Goal: Information Seeking & Learning: Find specific fact

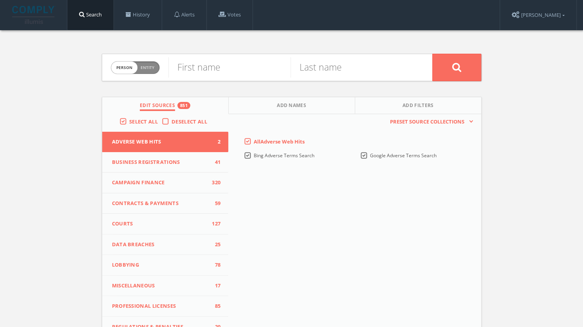
click at [15, 194] on div "Person Entity person First name Last name Edit Sources 851 Add Names Add Filter…" at bounding box center [291, 230] width 583 height 401
click at [319, 65] on input "text" at bounding box center [352, 67] width 122 height 20
paste input "Young"
type input "Young"
click at [192, 65] on input "text" at bounding box center [229, 67] width 122 height 20
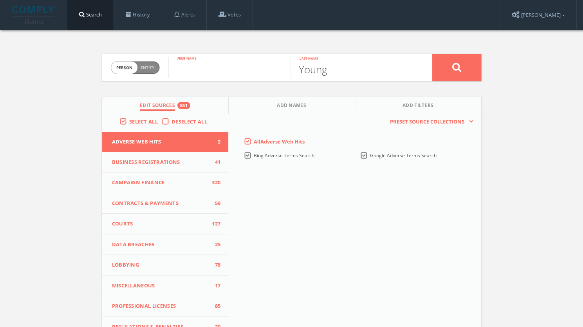
paste input "Toneika"
type input "Toneika"
click at [471, 58] on button at bounding box center [456, 67] width 49 height 27
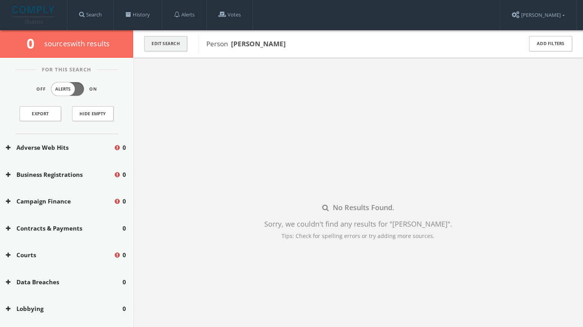
click at [173, 46] on button "Edit Search" at bounding box center [165, 43] width 43 height 15
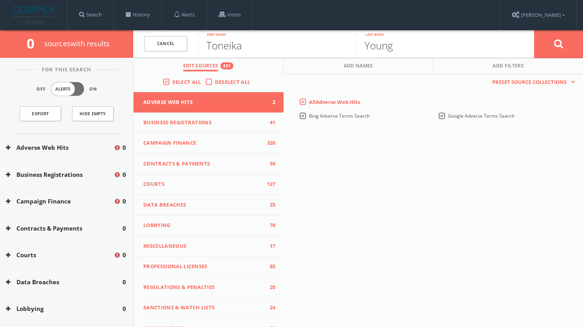
drag, startPoint x: 223, startPoint y: 45, endPoint x: 187, endPoint y: 40, distance: 36.3
click at [187, 40] on form "Cancel [PERSON_NAME] F[PERSON_NAME]name Young Last name [PERSON_NAME]" at bounding box center [358, 43] width 450 height 27
type input "Neika"
click at [575, 41] on button at bounding box center [558, 44] width 49 height 28
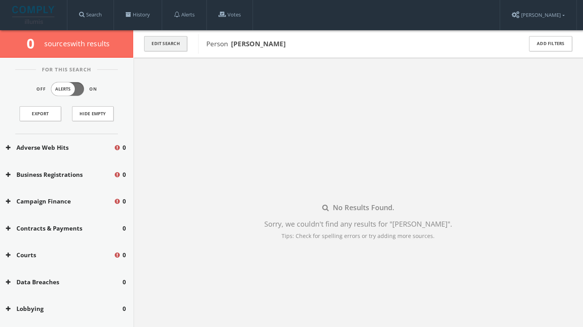
click at [164, 43] on button "Edit Search" at bounding box center [165, 43] width 43 height 15
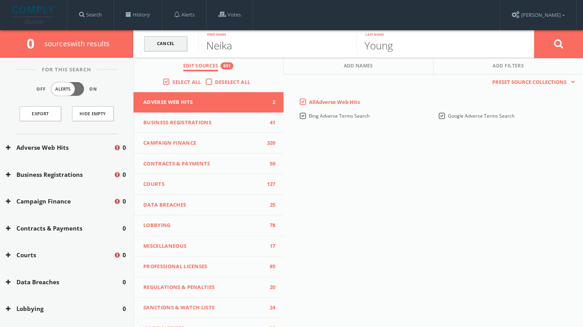
drag, startPoint x: 255, startPoint y: 44, endPoint x: 153, endPoint y: 51, distance: 101.6
click at [153, 51] on form "Cancel[PERSON_NAME]a First name Young Last name Cancel" at bounding box center [358, 43] width 450 height 27
type input "Mark"
drag, startPoint x: 397, startPoint y: 44, endPoint x: 338, endPoint y: 43, distance: 59.9
click at [338, 43] on form "Cancel [PERSON_NAME]First name Young Last name Cancel" at bounding box center [358, 43] width 450 height 27
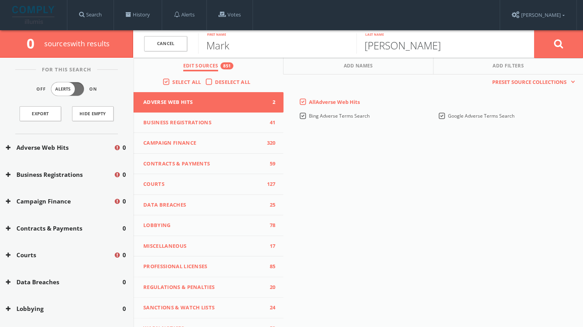
type input "[PERSON_NAME]"
click at [561, 43] on icon at bounding box center [558, 44] width 9 height 10
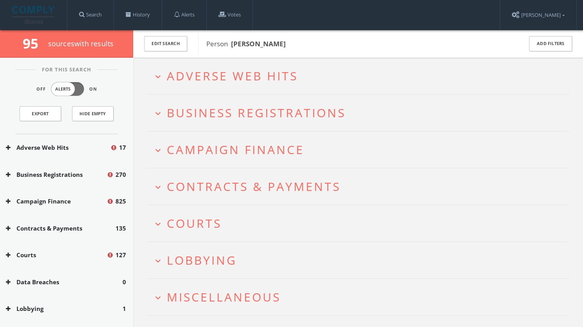
click at [275, 81] on span "Adverse Web Hits" at bounding box center [232, 76] width 131 height 16
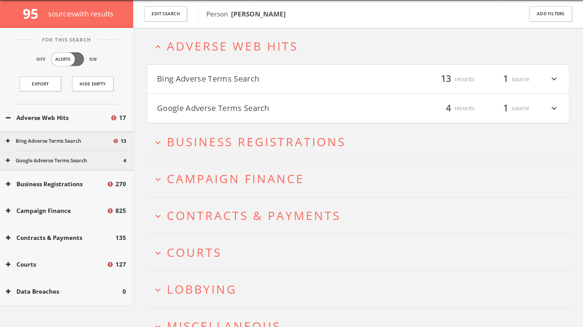
click at [265, 80] on button "Bing Adverse Terms Search" at bounding box center [257, 78] width 201 height 13
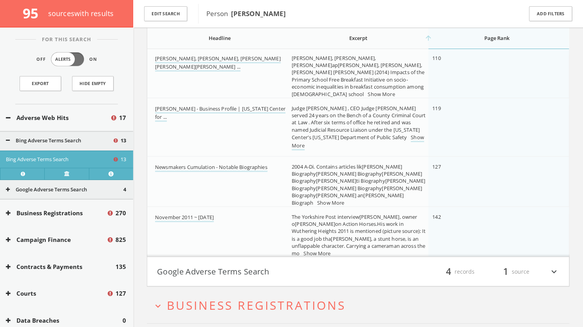
scroll to position [637, 0]
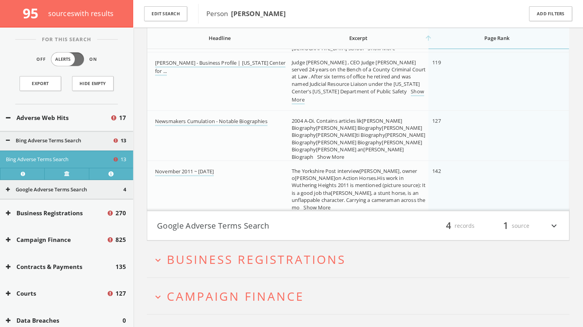
click at [413, 216] on h4 "Google Adverse Terms Search filter_list 4 records 1 source expand_more" at bounding box center [358, 225] width 422 height 29
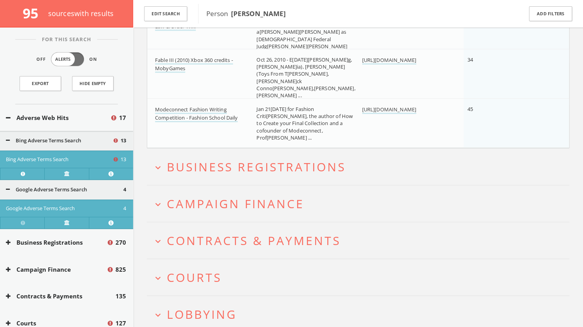
scroll to position [932, 0]
click at [8, 116] on icon at bounding box center [8, 118] width 5 height 6
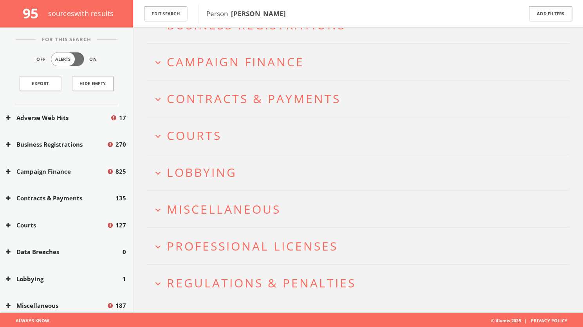
click at [193, 60] on span "Campaign Finance" at bounding box center [235, 62] width 137 height 16
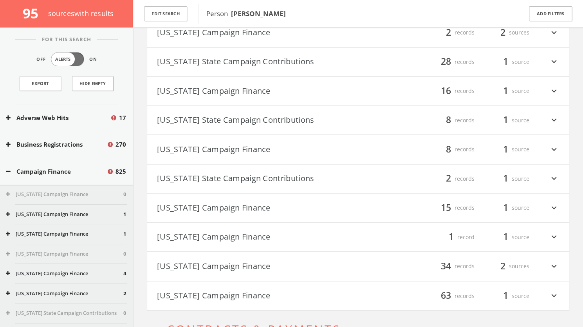
click at [251, 204] on button "[US_STATE] Campaign Finance" at bounding box center [257, 207] width 201 height 13
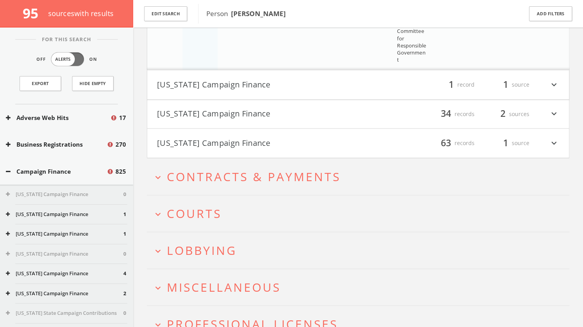
scroll to position [2113, 0]
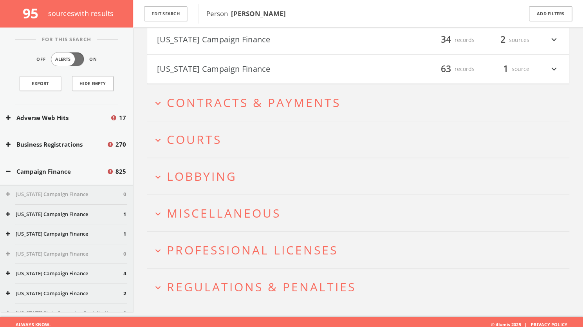
click at [200, 168] on span "Lobbying" at bounding box center [202, 176] width 70 height 16
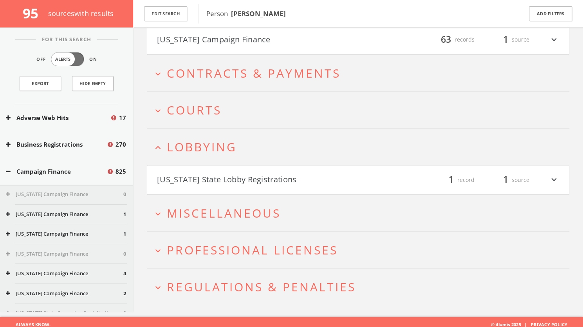
click at [268, 176] on button "[US_STATE] State Lobby Registrations" at bounding box center [257, 179] width 201 height 13
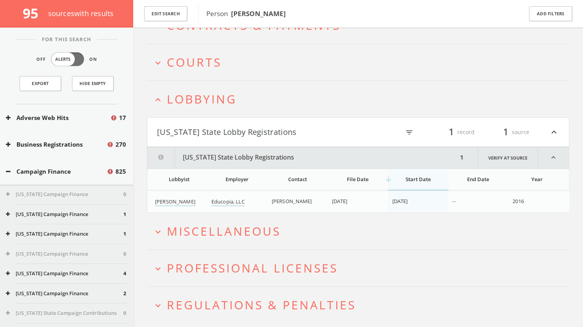
scroll to position [2208, 0]
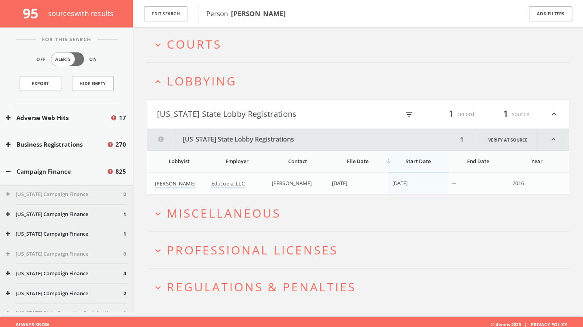
click at [256, 211] on span "Miscellaneous" at bounding box center [224, 213] width 114 height 16
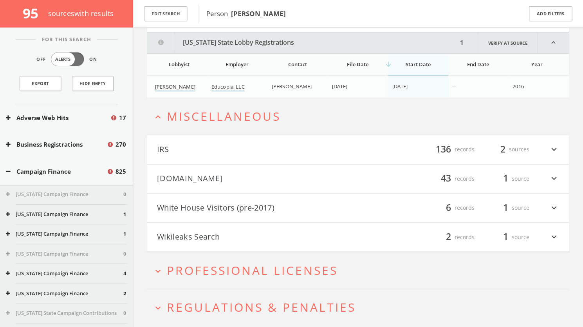
scroll to position [2325, 0]
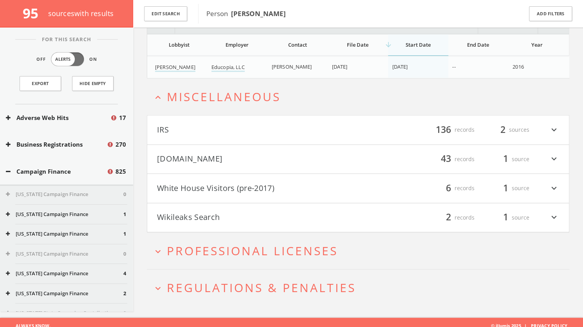
click at [234, 156] on button "[DOMAIN_NAME]" at bounding box center [257, 158] width 201 height 13
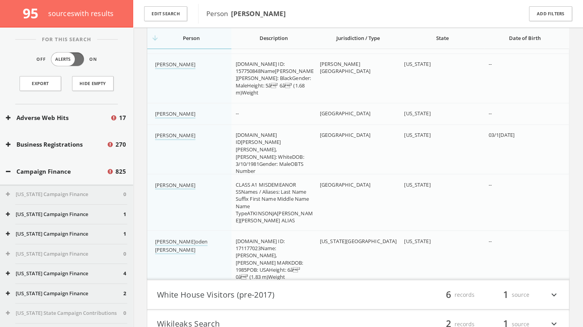
scroll to position [4250, 0]
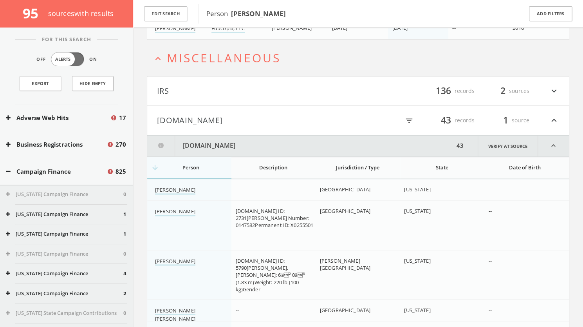
click at [235, 54] on span "Miscellaneous" at bounding box center [224, 58] width 114 height 16
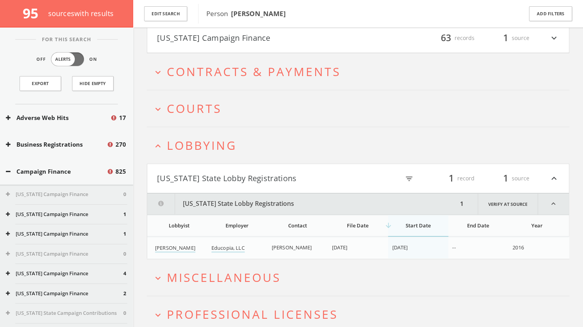
click at [199, 100] on span "Courts" at bounding box center [194, 108] width 55 height 16
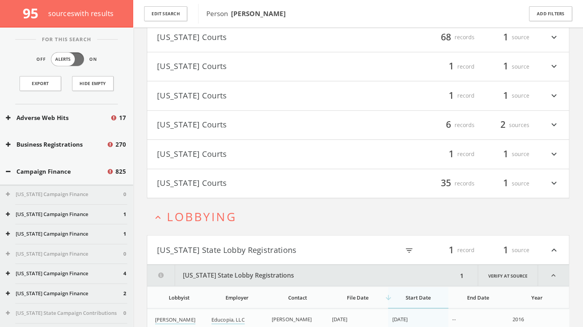
scroll to position [2402, 0]
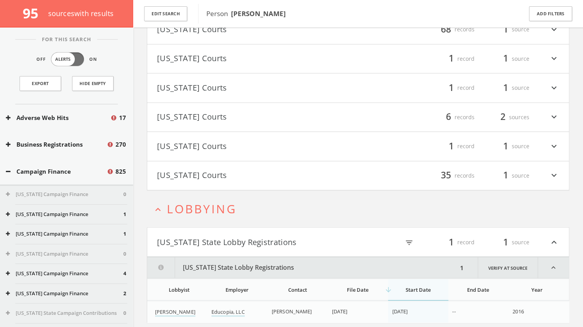
click at [236, 142] on button "[US_STATE] Courts" at bounding box center [257, 145] width 201 height 13
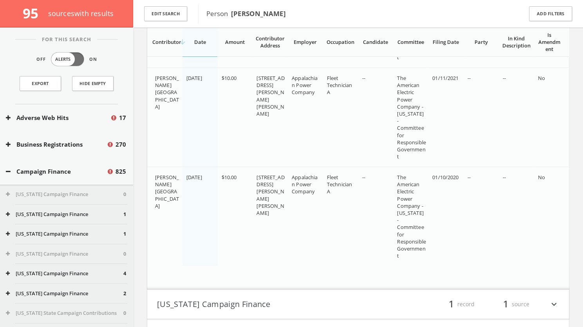
scroll to position [1183, 0]
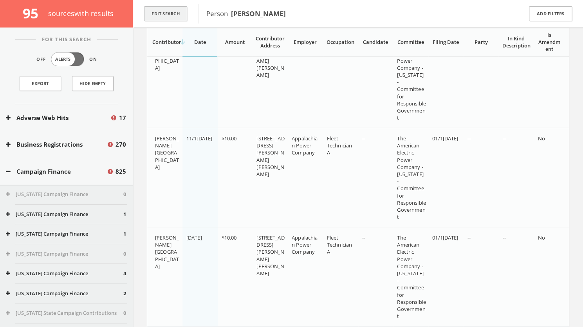
click at [164, 9] on button "Edit Search" at bounding box center [165, 13] width 43 height 15
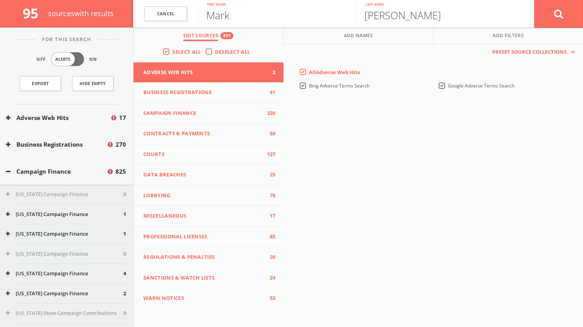
drag, startPoint x: 242, startPoint y: 15, endPoint x: 173, endPoint y: 24, distance: 69.5
click at [173, 24] on form "Can[PERSON_NAME][PERSON_NAME] First n[PERSON_NAME] Last name Cancel" at bounding box center [358, 13] width 450 height 27
type input "[PERSON_NAME]"
drag, startPoint x: 448, startPoint y: 9, endPoint x: 341, endPoint y: 20, distance: 107.2
click at [341, 20] on form "Cancel [PERSON_NAME] First name [PERSON_NAME] Last name Cancel" at bounding box center [358, 13] width 450 height 27
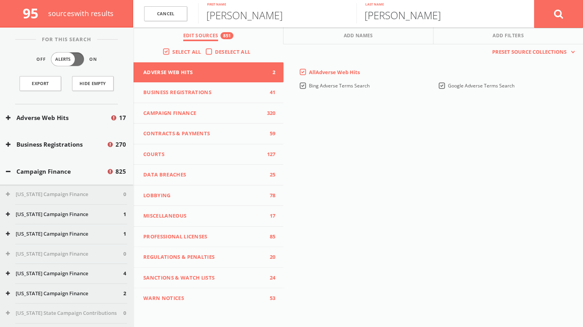
type input "[PERSON_NAME]"
click at [555, 9] on icon at bounding box center [558, 14] width 9 height 10
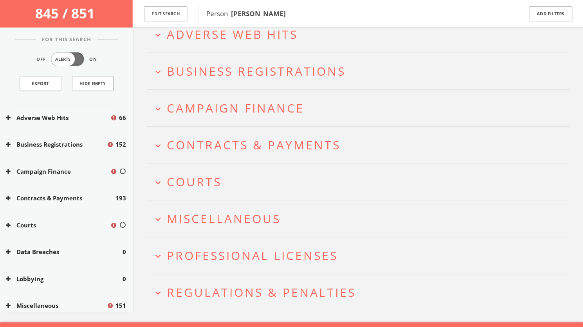
scroll to position [55, 0]
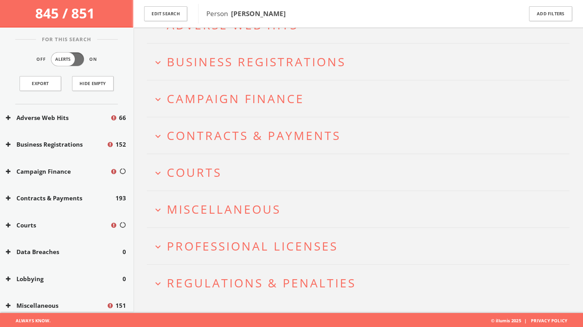
click at [257, 90] on span "Campaign Finance" at bounding box center [235, 98] width 137 height 16
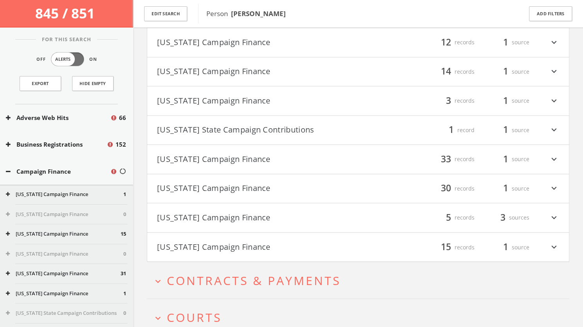
click at [271, 183] on button "[US_STATE] Campaign Finance" at bounding box center [257, 188] width 201 height 13
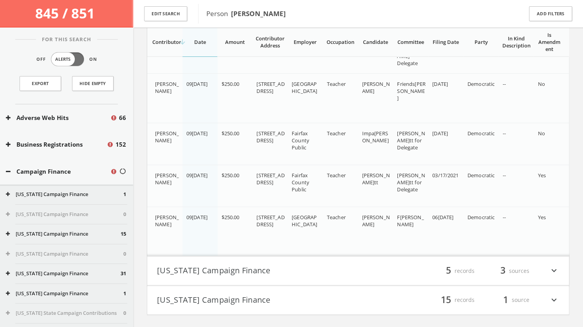
scroll to position [1870, 0]
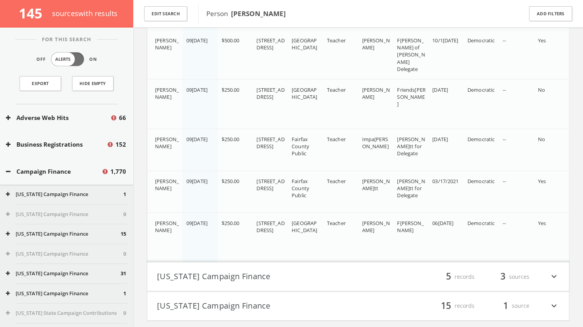
click at [11, 170] on button "Campaign Finance" at bounding box center [54, 171] width 96 height 9
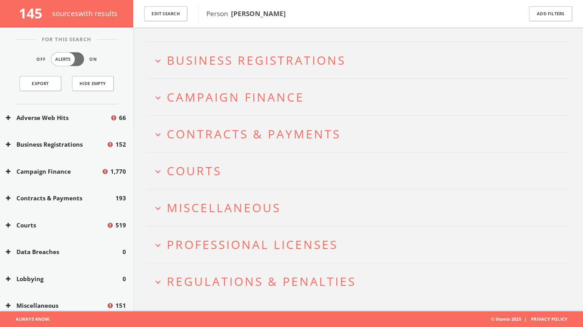
scroll to position [55, 0]
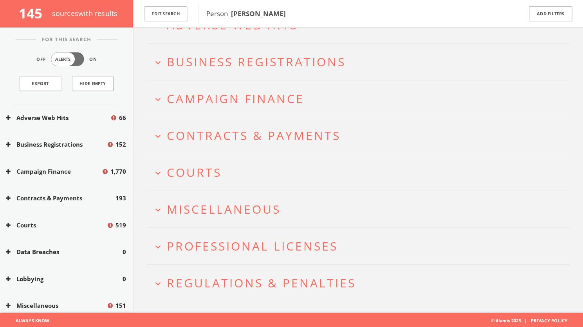
click at [10, 146] on icon at bounding box center [8, 144] width 5 height 6
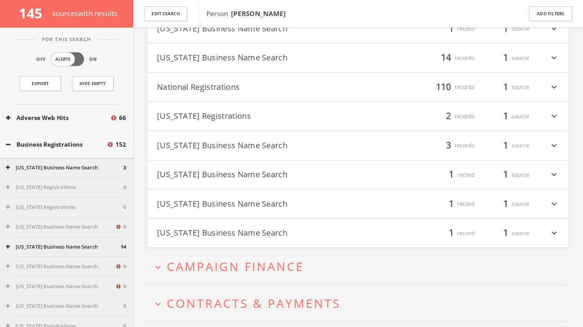
scroll to position [209, 0]
click at [25, 142] on button "Business Registrations" at bounding box center [56, 144] width 101 height 9
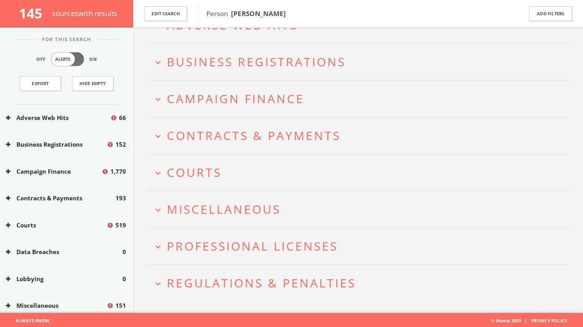
click at [29, 116] on button "Adverse Web Hits" at bounding box center [58, 117] width 104 height 9
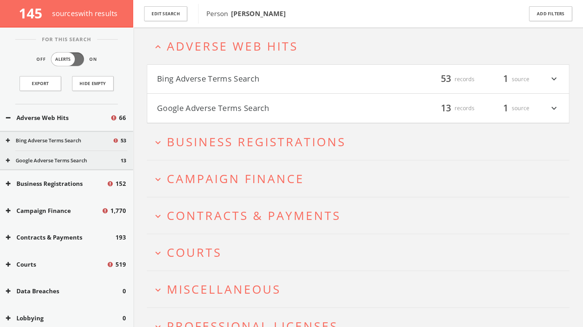
click at [235, 116] on h4 "Google Adverse Terms Search filter_list 13 records 1 source expand_more" at bounding box center [358, 108] width 422 height 29
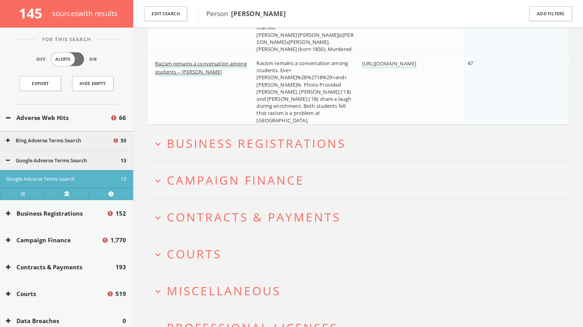
scroll to position [902, 0]
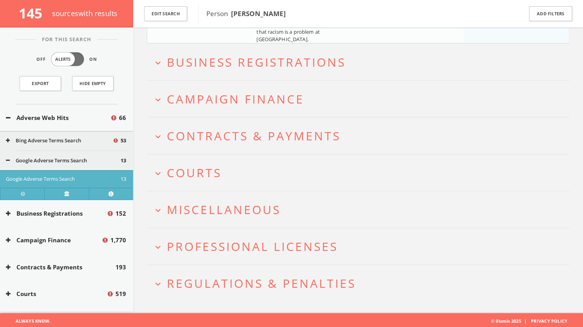
click at [313, 163] on h2 "expand_more Courts" at bounding box center [358, 172] width 422 height 36
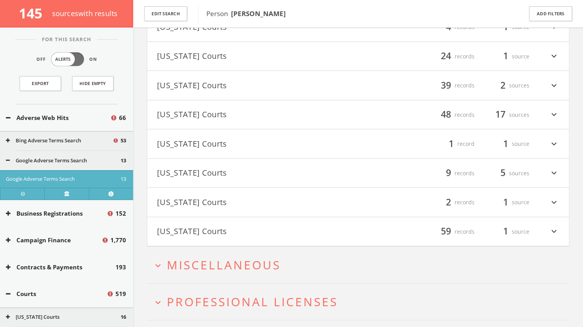
click at [307, 171] on button "[US_STATE] Courts" at bounding box center [257, 172] width 201 height 13
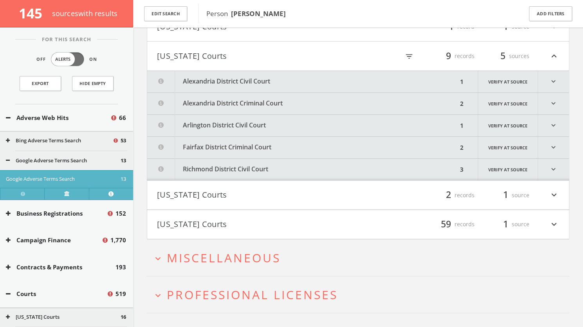
scroll to position [1587, 0]
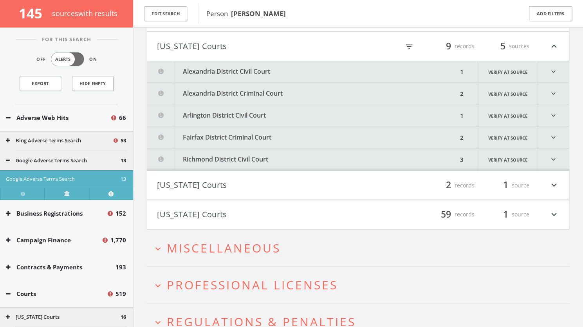
click at [336, 69] on button "Alexandria District Civil Court" at bounding box center [302, 72] width 311 height 22
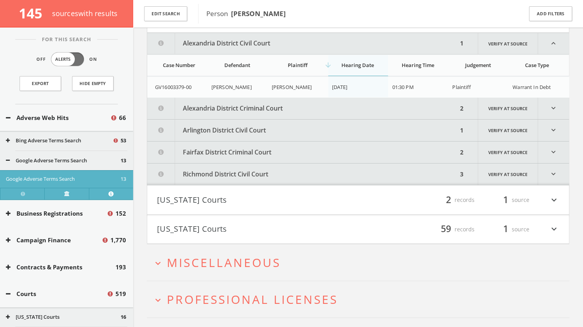
scroll to position [1616, 0]
click at [351, 103] on button "Alexandria District Criminal Court" at bounding box center [302, 108] width 311 height 22
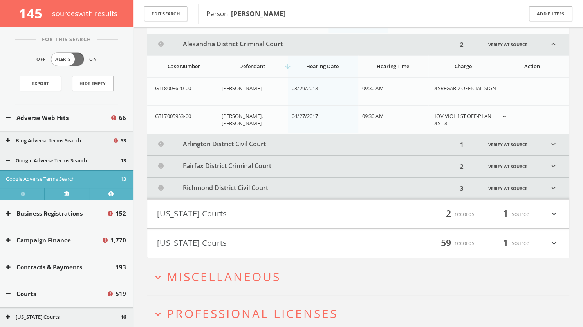
scroll to position [1680, 0]
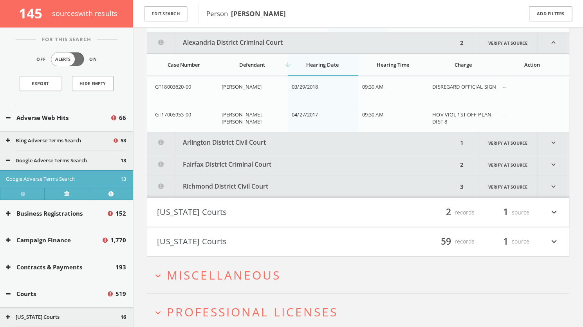
click at [346, 138] on button "Arlington District Civil Court" at bounding box center [302, 143] width 311 height 22
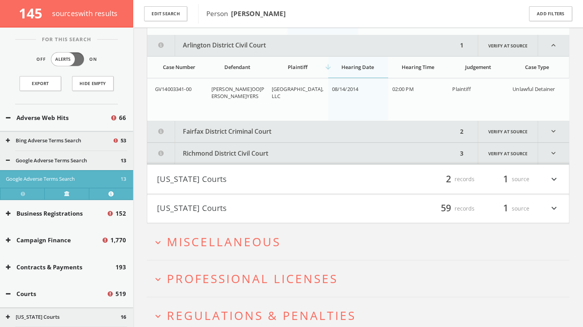
scroll to position [1780, 0]
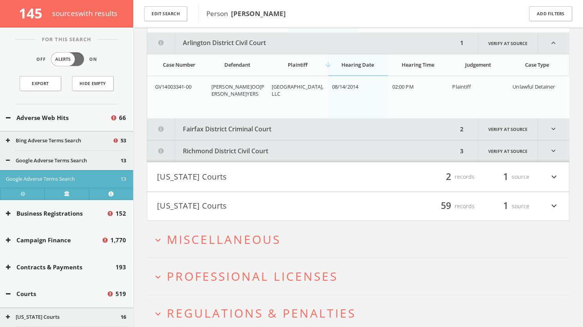
click at [341, 121] on button "Fairfax District Criminal Court" at bounding box center [302, 129] width 311 height 22
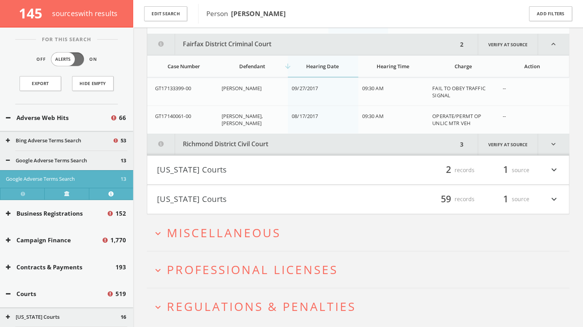
scroll to position [1865, 0]
click at [340, 135] on button "Richmond District Civil Court" at bounding box center [302, 143] width 311 height 22
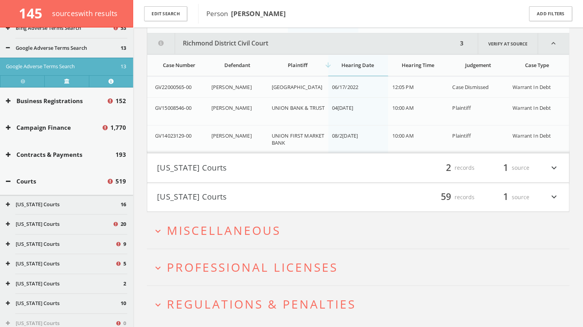
scroll to position [112, 0]
click at [9, 179] on icon at bounding box center [8, 182] width 5 height 6
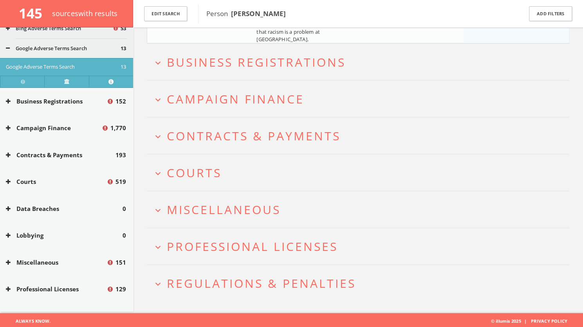
click at [56, 30] on button "Bing Adverse Terms Search" at bounding box center [59, 29] width 107 height 8
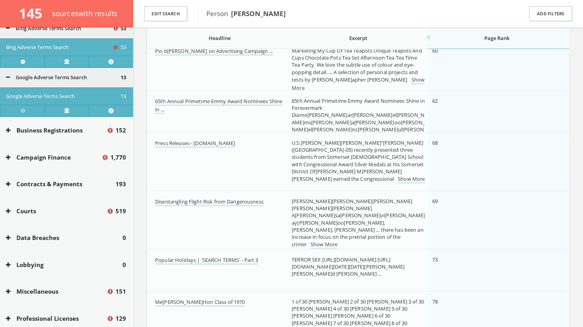
scroll to position [1157, 0]
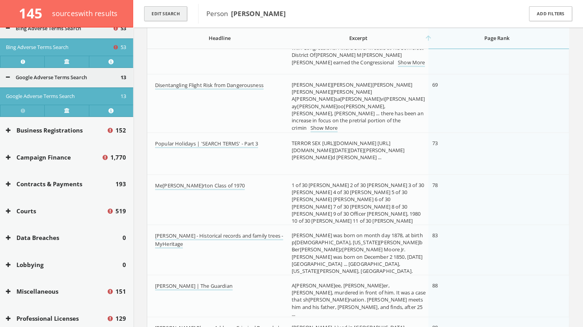
click at [176, 14] on button "Edit Search" at bounding box center [165, 13] width 43 height 15
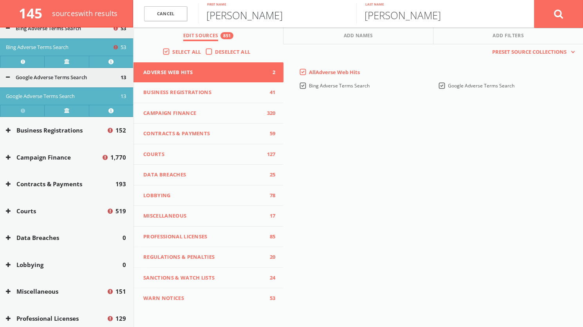
drag, startPoint x: 253, startPoint y: 13, endPoint x: 200, endPoint y: 16, distance: 52.9
click at [200, 16] on input "[PERSON_NAME]" at bounding box center [277, 13] width 158 height 20
type input "[PERSON_NAME]"
drag, startPoint x: 407, startPoint y: 18, endPoint x: 341, endPoint y: 8, distance: 66.9
click at [341, 8] on form "[PERSON_NAME] First nam[PERSON_NAME] Last name Cancel" at bounding box center [358, 13] width 450 height 27
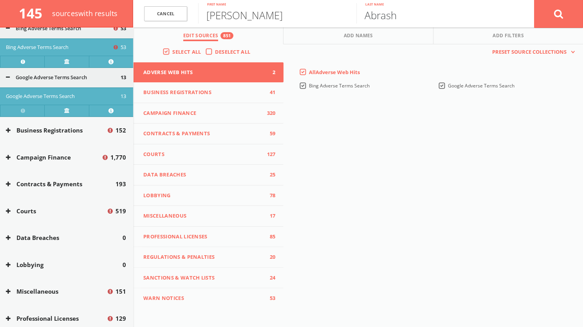
type input "Abrash"
click at [561, 17] on icon at bounding box center [558, 14] width 9 height 10
